Goal: Task Accomplishment & Management: Use online tool/utility

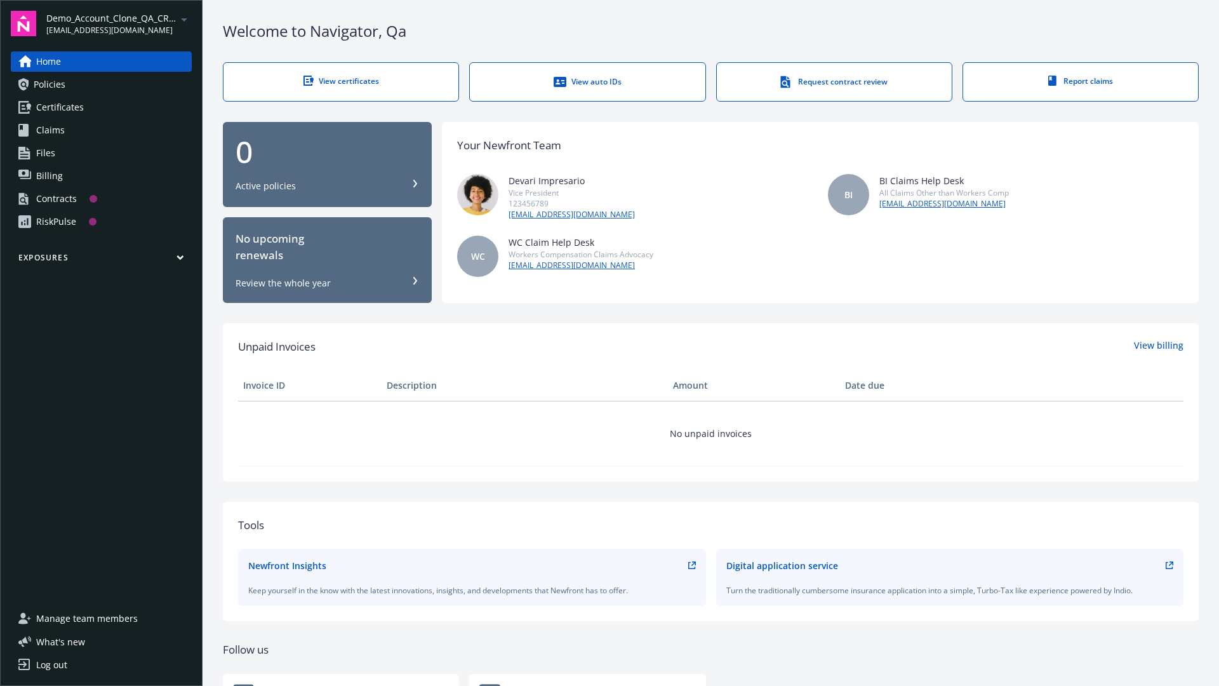
click at [119, 23] on span "Demo_Account_Clone_QA_CR_Tests_Prospect" at bounding box center [111, 17] width 130 height 13
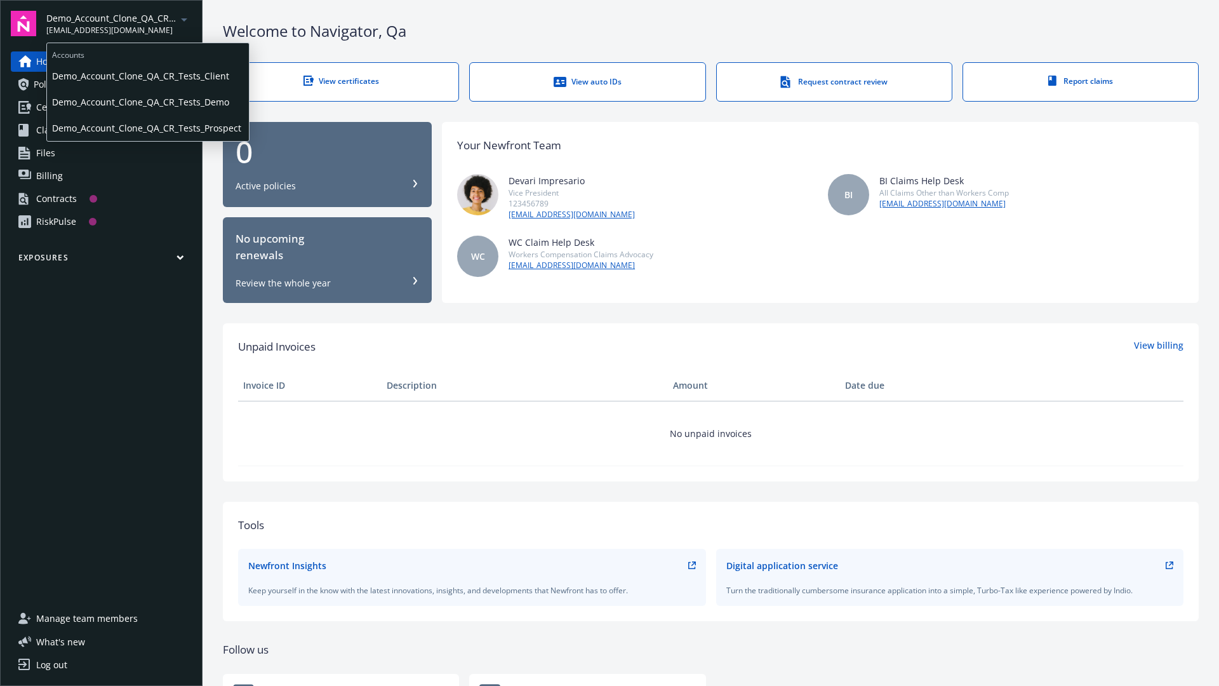
click at [147, 76] on span "Demo_Account_Clone_QA_CR_Tests_Client" at bounding box center [148, 76] width 192 height 26
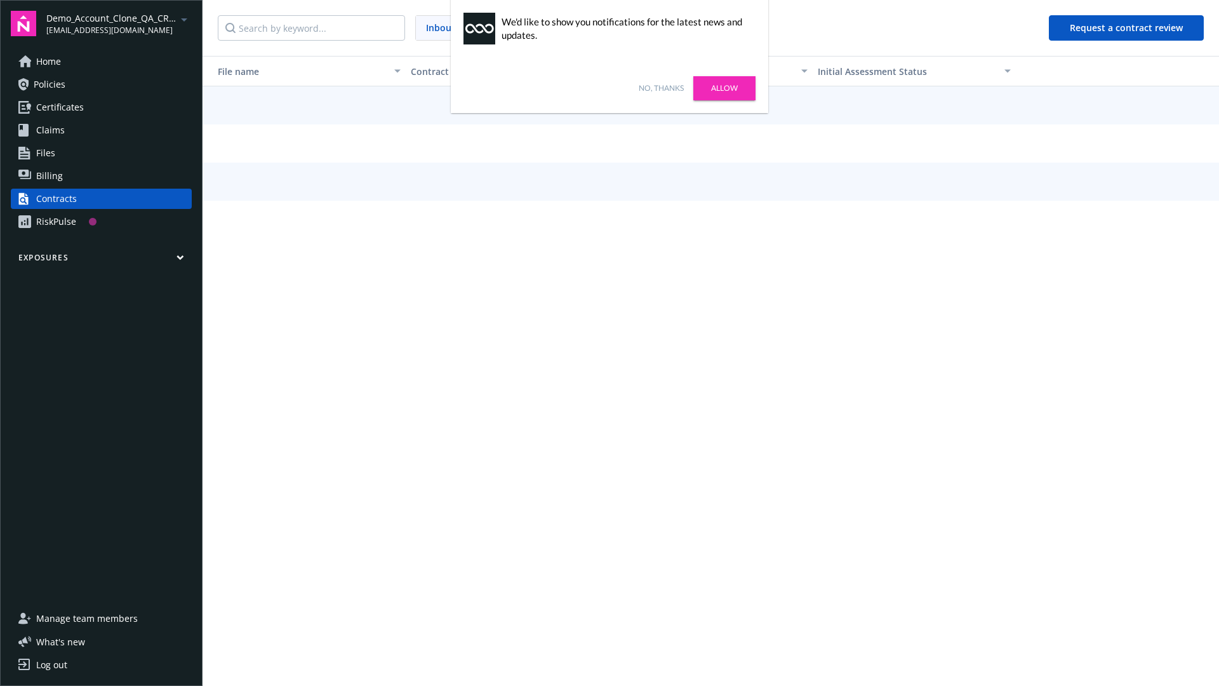
click at [661, 88] on link "No, thanks" at bounding box center [661, 88] width 45 height 11
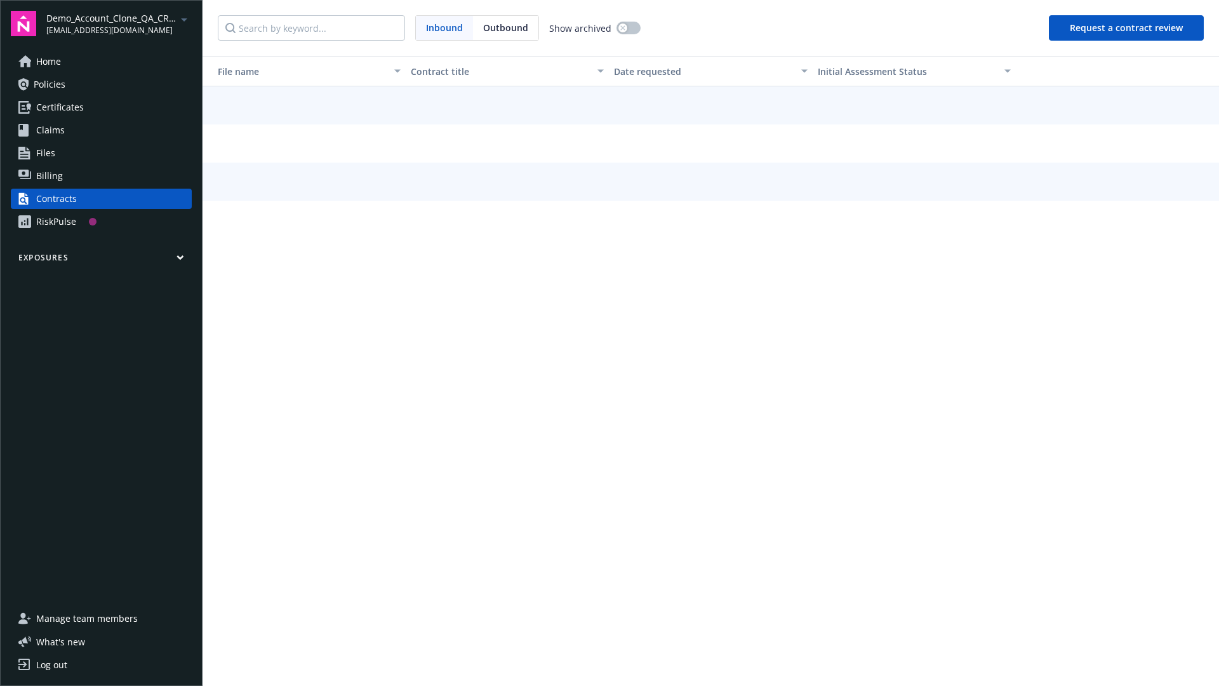
click at [1127, 28] on button "Request a contract review" at bounding box center [1126, 27] width 155 height 25
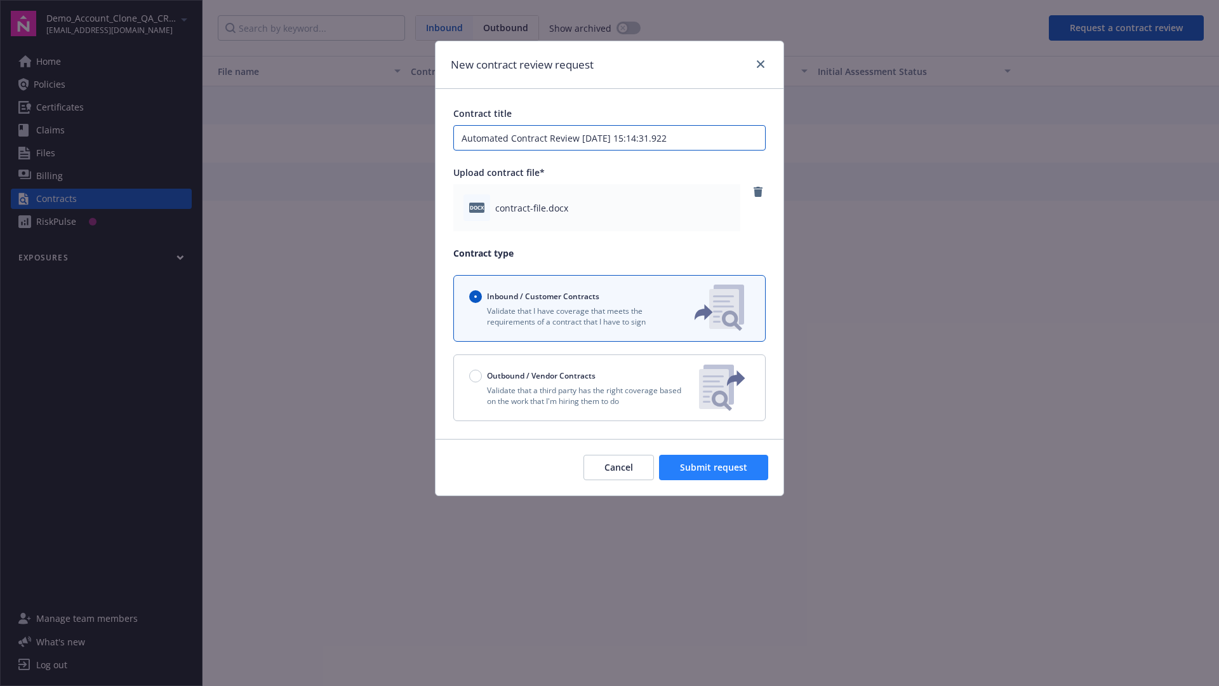
type input "Automated Contract Review 08-15-2025 15:14:31.922"
click at [714, 467] on span "Submit request" at bounding box center [713, 467] width 67 height 12
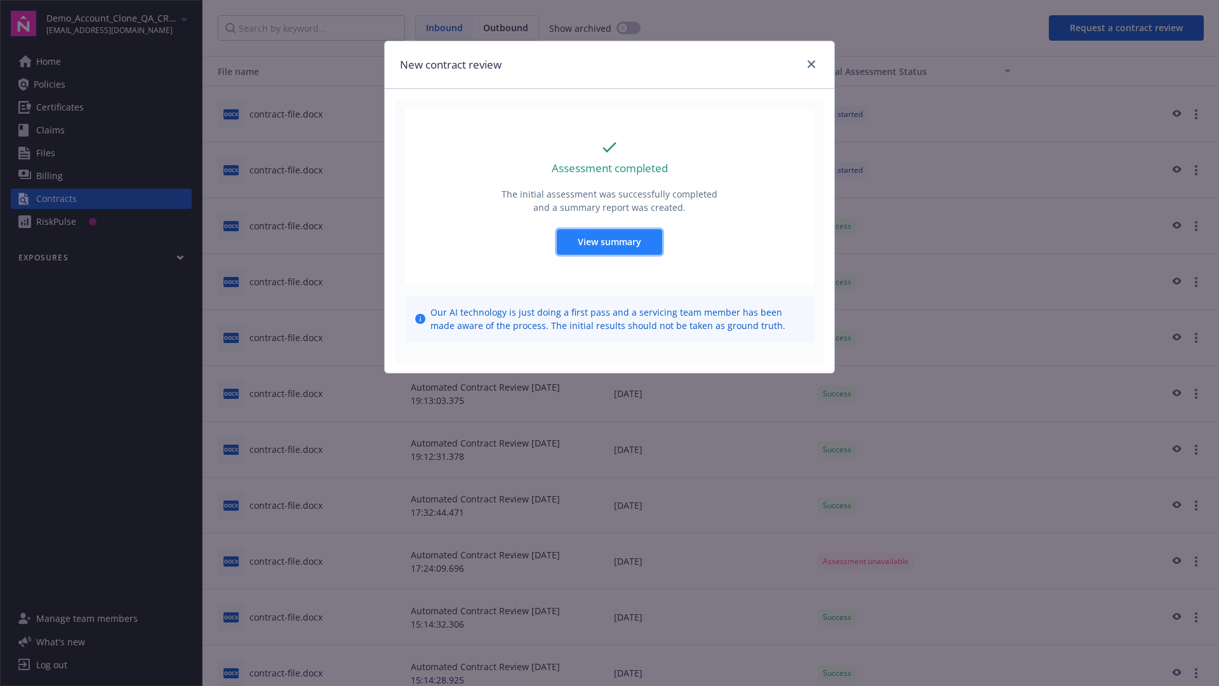
click at [609, 241] on span "View summary" at bounding box center [610, 242] width 64 height 12
